Goal: Book appointment/travel/reservation

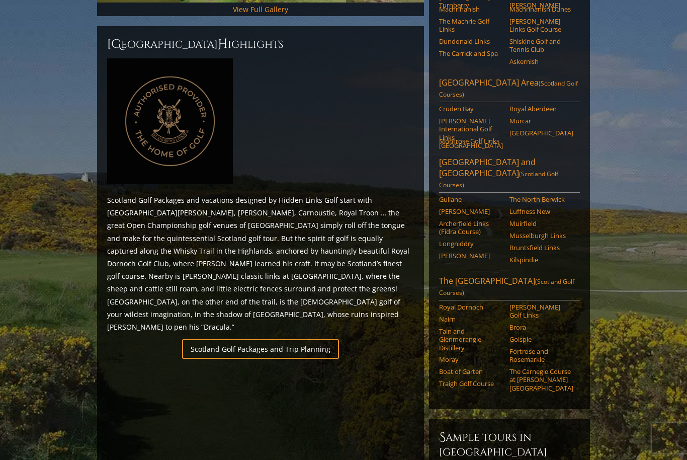
scroll to position [415, 0]
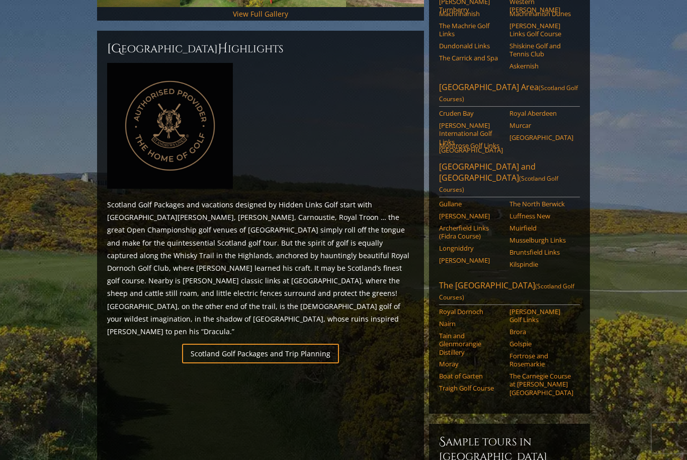
click at [491, 384] on link "Traigh Golf Course" at bounding box center [471, 388] width 64 height 8
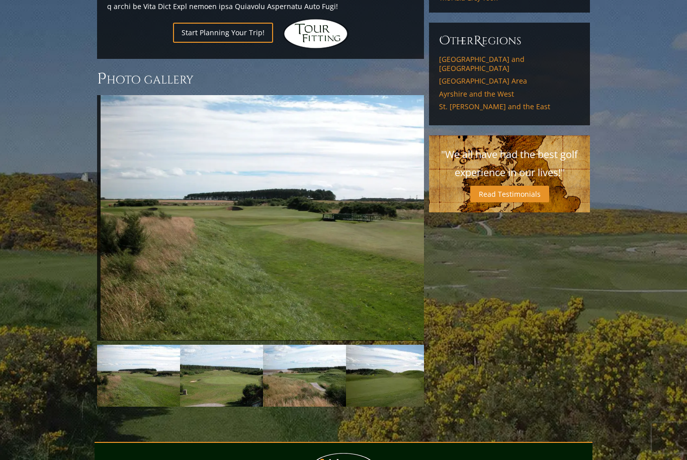
scroll to position [686, 0]
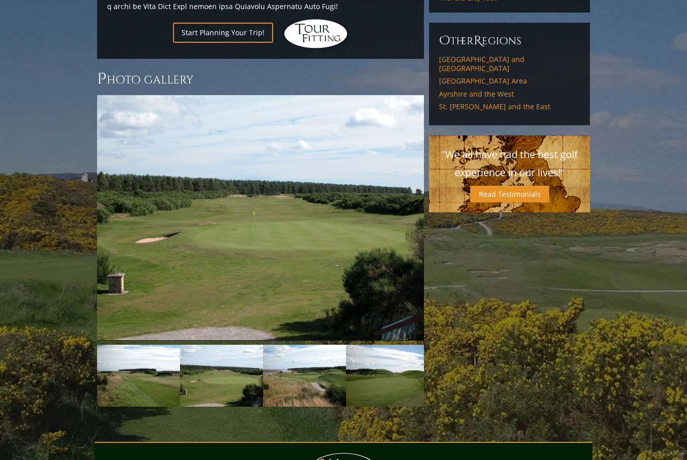
click at [419, 204] on img at bounding box center [260, 217] width 327 height 245
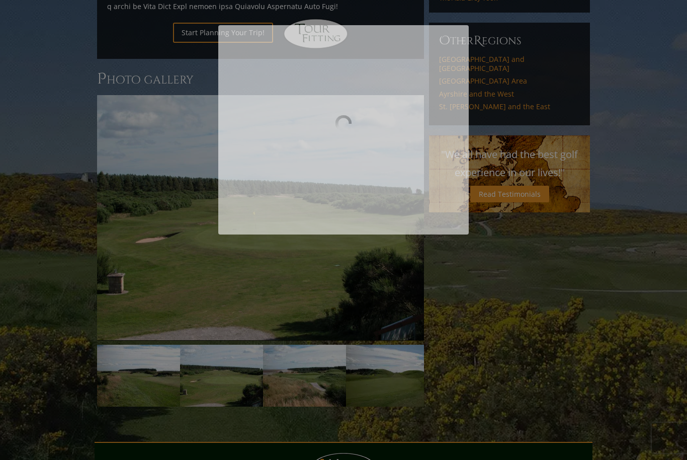
click at [409, 168] on div at bounding box center [343, 141] width 250 height 52
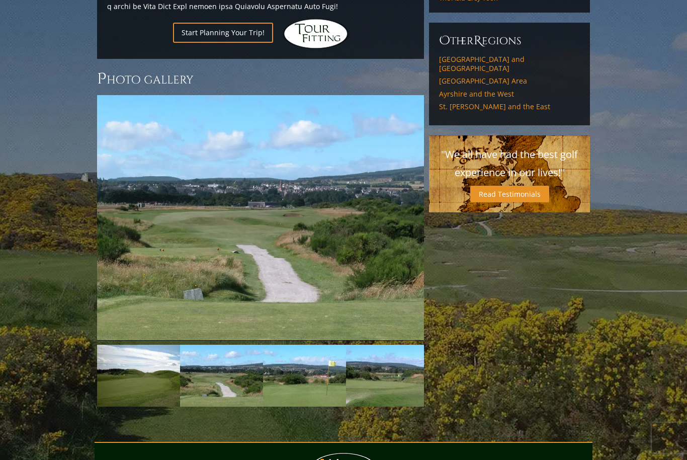
click at [421, 194] on img at bounding box center [260, 217] width 327 height 245
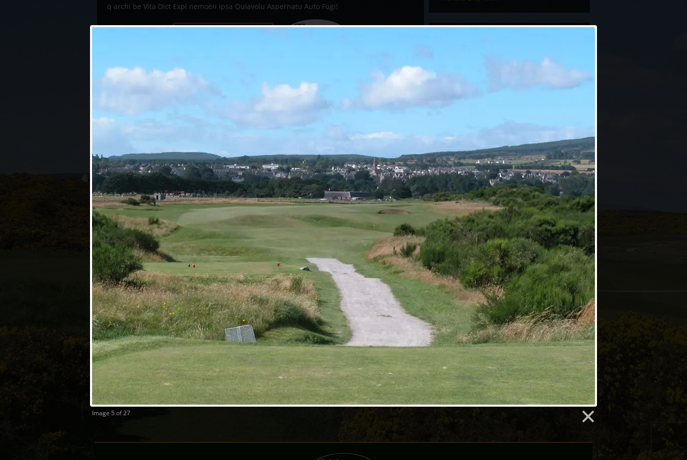
click at [581, 414] on link at bounding box center [587, 416] width 15 height 15
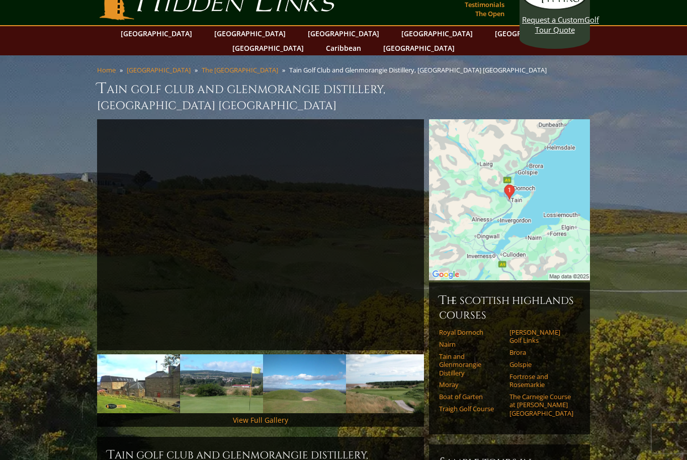
scroll to position [0, 0]
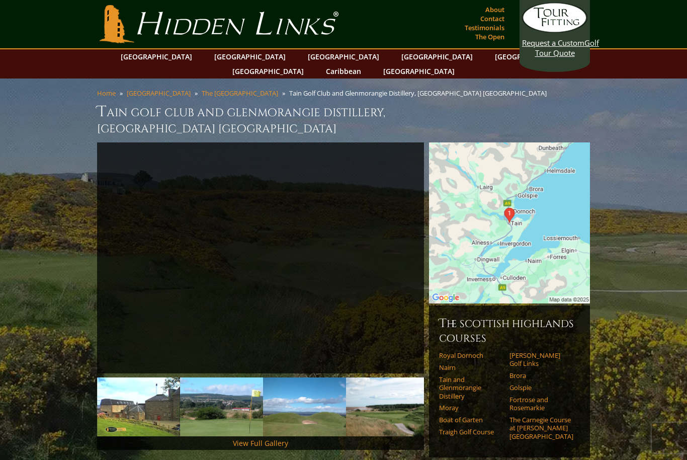
click at [222, 58] on link "[GEOGRAPHIC_DATA]" at bounding box center [249, 56] width 81 height 15
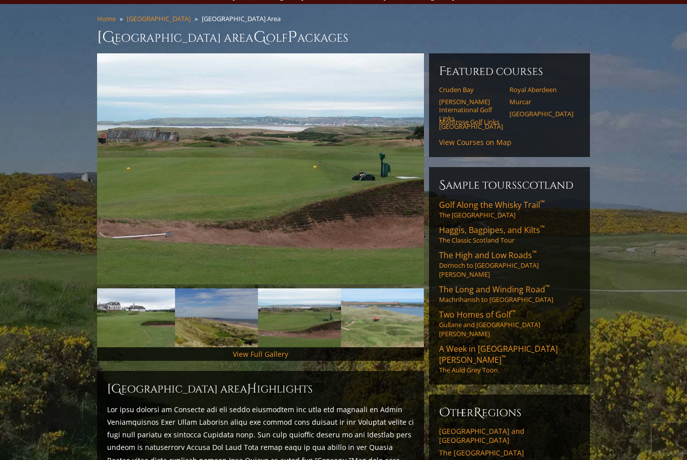
scroll to position [67, 0]
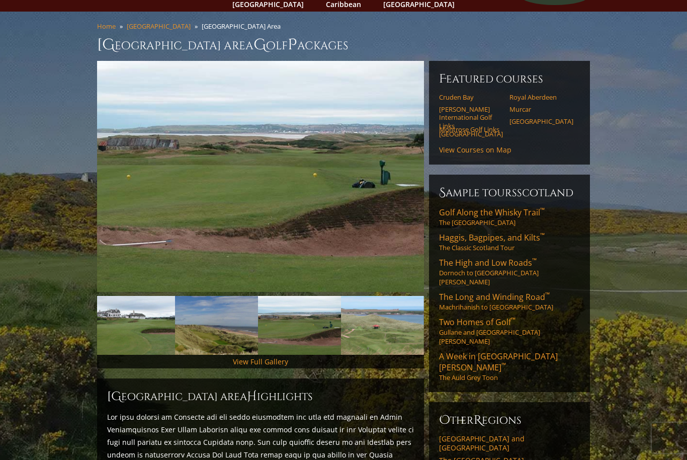
click at [487, 125] on link "Montrose Golf Links" at bounding box center [471, 129] width 64 height 8
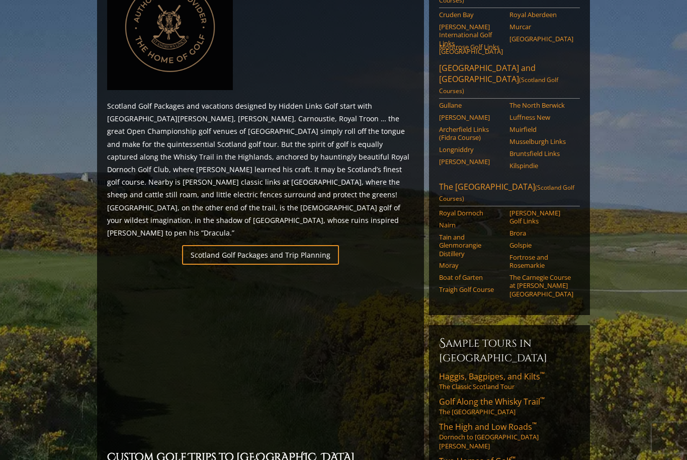
scroll to position [513, 0]
click at [476, 273] on link "Boat of Garten" at bounding box center [471, 277] width 64 height 8
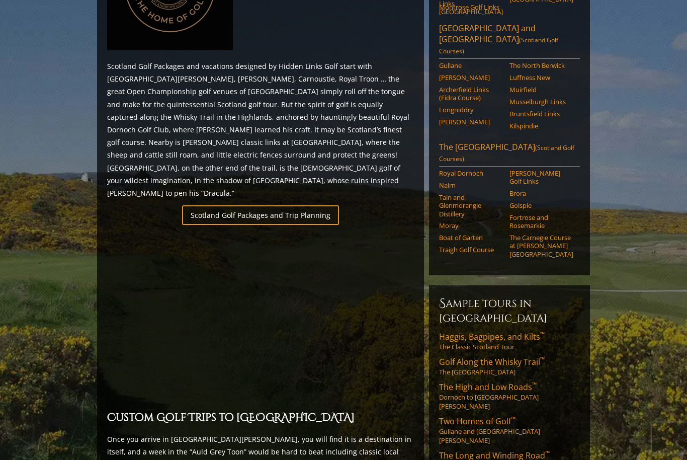
scroll to position [553, 0]
click at [458, 221] on link "Moray" at bounding box center [471, 225] width 64 height 8
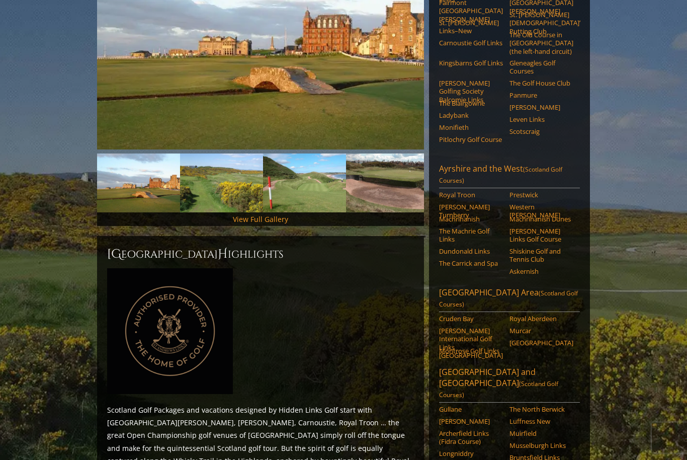
scroll to position [209, 0]
click at [528, 267] on link "Askernish" at bounding box center [542, 271] width 64 height 8
